Goal: Task Accomplishment & Management: Use online tool/utility

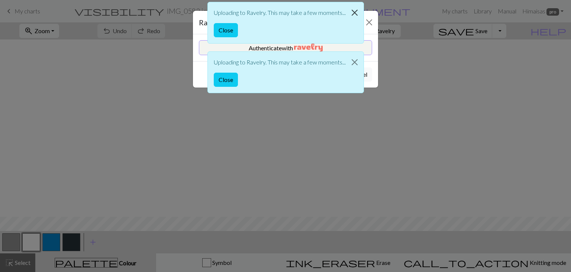
scroll to position [177, 0]
click at [356, 12] on button "Close" at bounding box center [355, 12] width 18 height 21
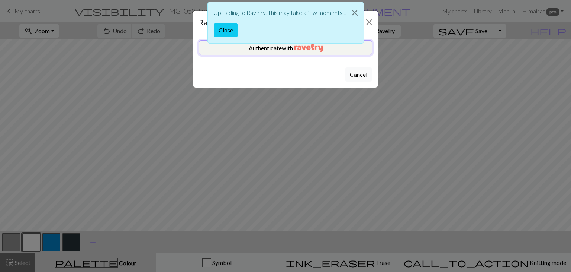
click at [323, 51] on img "button" at bounding box center [308, 47] width 29 height 9
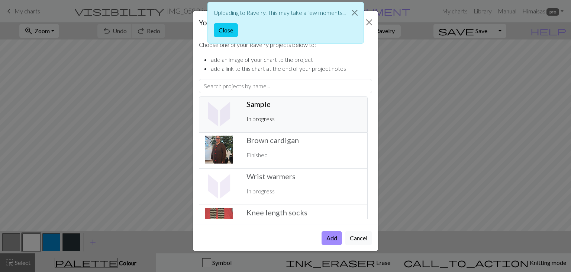
click at [276, 115] on p "In progress" at bounding box center [304, 118] width 115 height 9
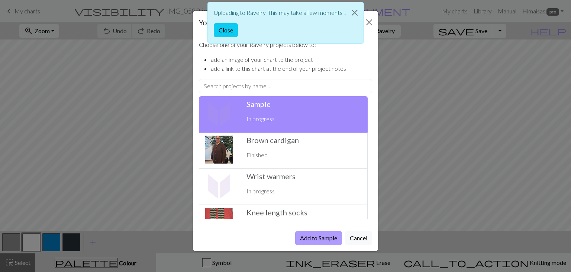
click at [309, 240] on button "Add to Sample" at bounding box center [318, 238] width 47 height 14
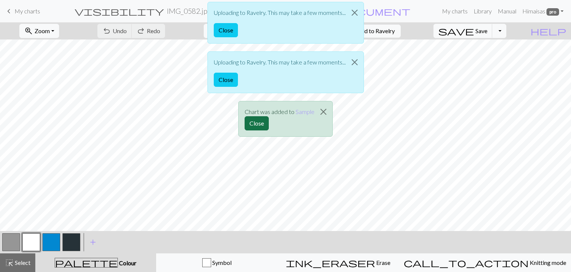
click at [259, 123] on button "Close" at bounding box center [257, 123] width 24 height 14
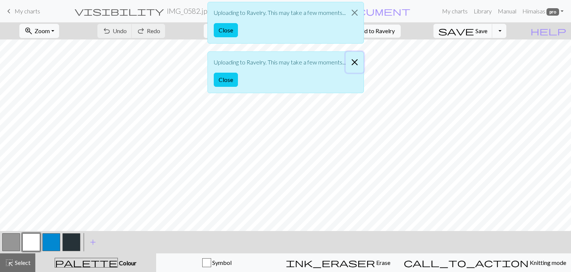
click at [351, 64] on button "Close" at bounding box center [355, 62] width 18 height 21
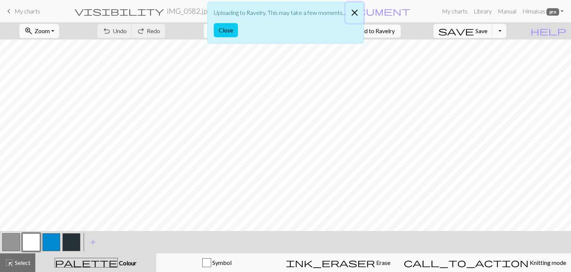
click at [356, 15] on button "Close" at bounding box center [355, 12] width 18 height 21
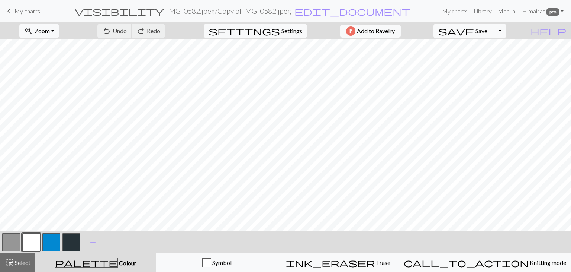
click at [10, 9] on span "keyboard_arrow_left" at bounding box center [8, 11] width 9 height 10
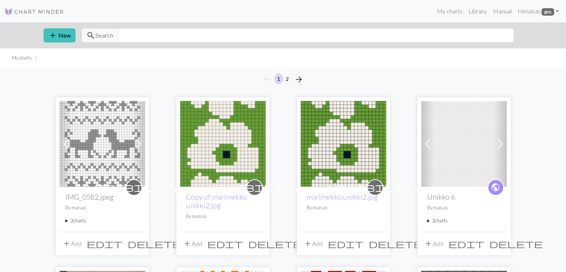
click at [80, 220] on summary "2 charts" at bounding box center [102, 220] width 74 height 7
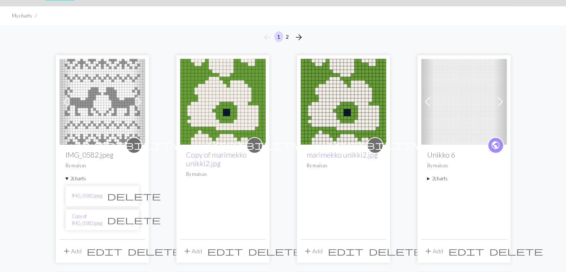
scroll to position [74, 0]
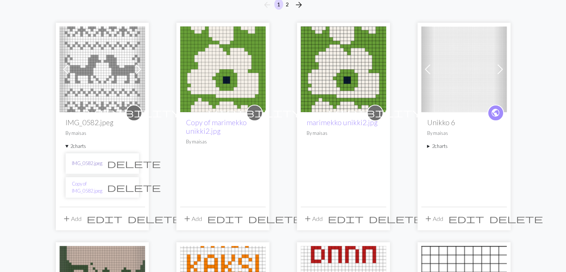
click at [86, 161] on link "IMG_0582.jpeg" at bounding box center [87, 163] width 30 height 7
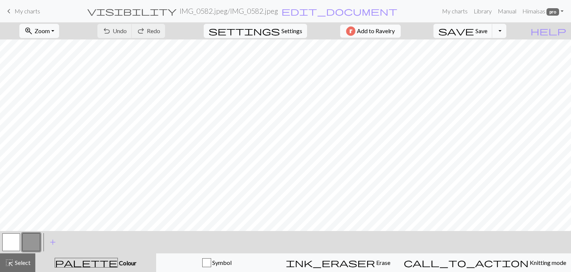
click at [384, 34] on span "Add to Ravelry" at bounding box center [376, 30] width 38 height 9
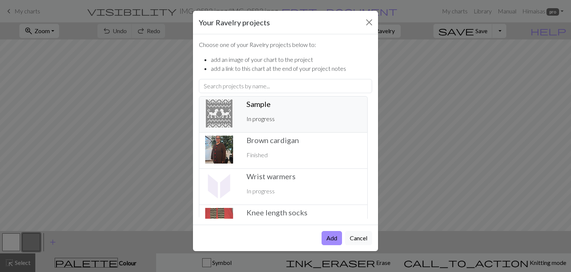
click at [267, 108] on div "Sample ️ In progress" at bounding box center [304, 114] width 124 height 30
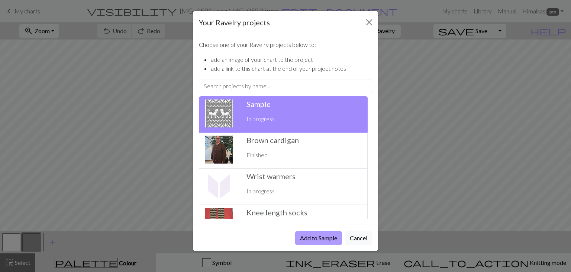
click at [310, 234] on button "Add to Sample" at bounding box center [318, 238] width 47 height 14
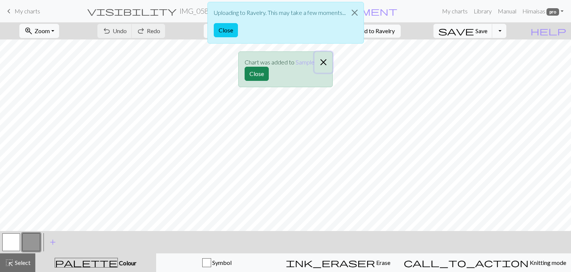
click at [321, 65] on button "Close" at bounding box center [324, 62] width 18 height 21
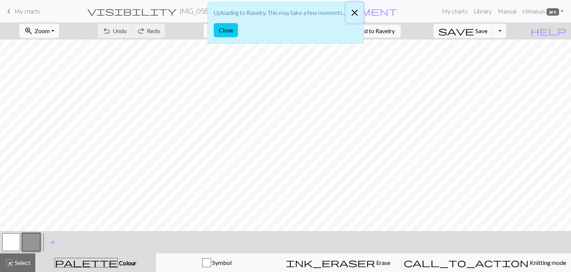
click at [354, 10] on button "Close" at bounding box center [355, 12] width 18 height 21
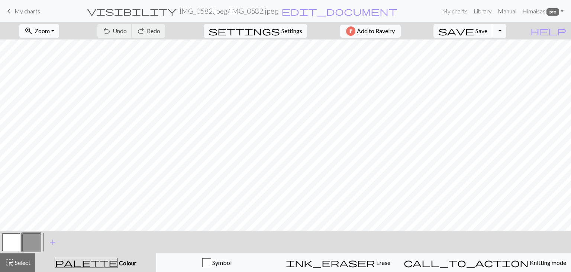
click at [59, 30] on button "zoom_in Zoom Zoom" at bounding box center [39, 31] width 40 height 14
click at [65, 86] on button "50%" at bounding box center [49, 89] width 59 height 12
click at [10, 10] on span "keyboard_arrow_left" at bounding box center [8, 11] width 9 height 10
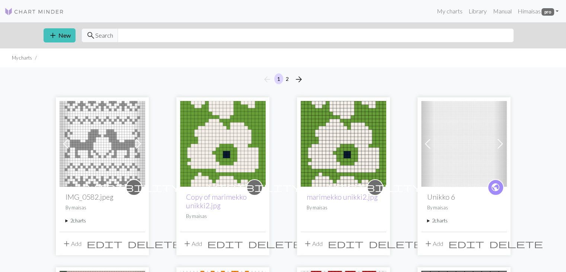
click at [81, 218] on summary "2 charts" at bounding box center [102, 220] width 74 height 7
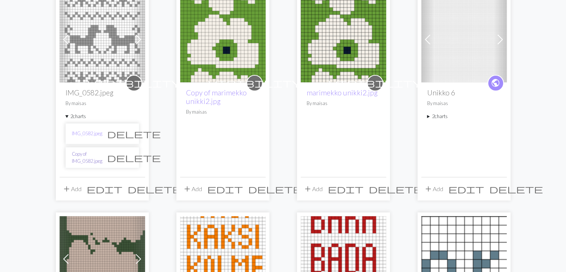
scroll to position [112, 0]
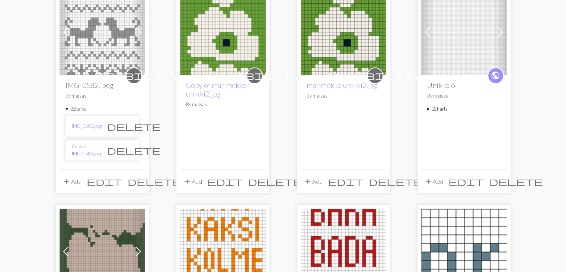
click at [84, 154] on link "Copy of IMG_0582.jpeg" at bounding box center [87, 150] width 30 height 14
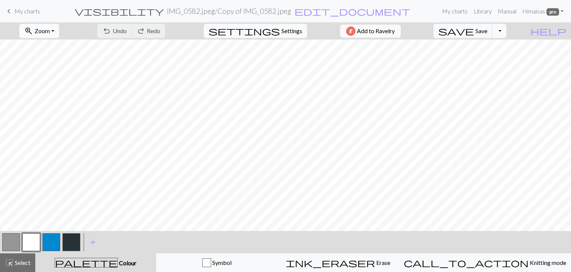
click at [59, 33] on button "zoom_in Zoom Zoom" at bounding box center [39, 31] width 40 height 14
click at [59, 90] on button "50%" at bounding box center [49, 89] width 59 height 12
